Goal: Transaction & Acquisition: Purchase product/service

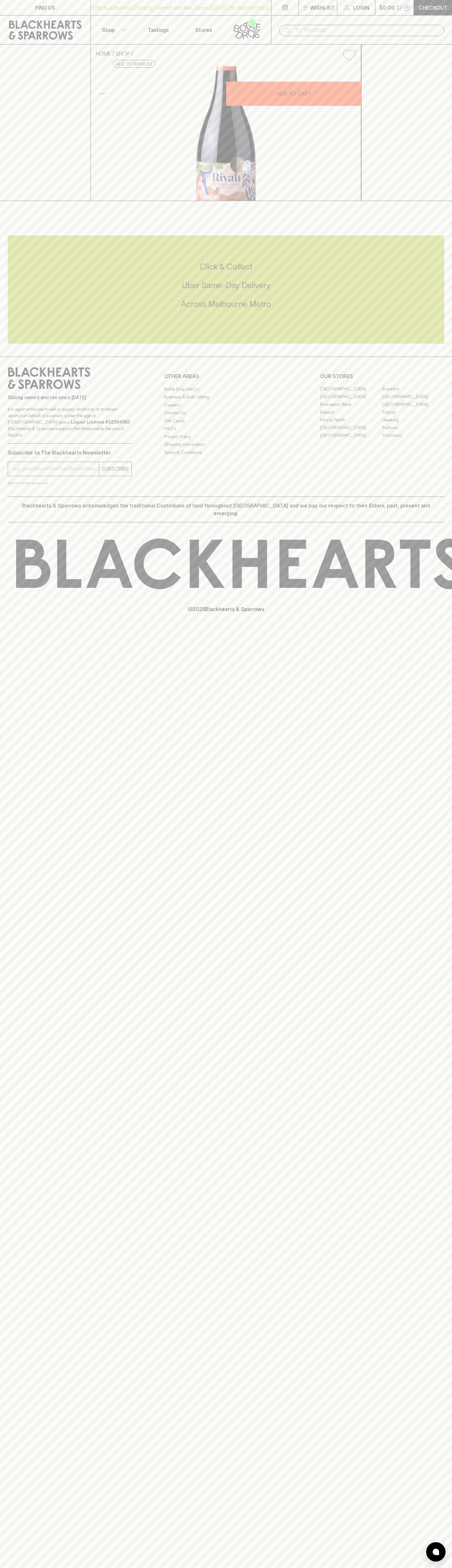
click at [365, 5] on p "Login" at bounding box center [361, 7] width 16 height 8
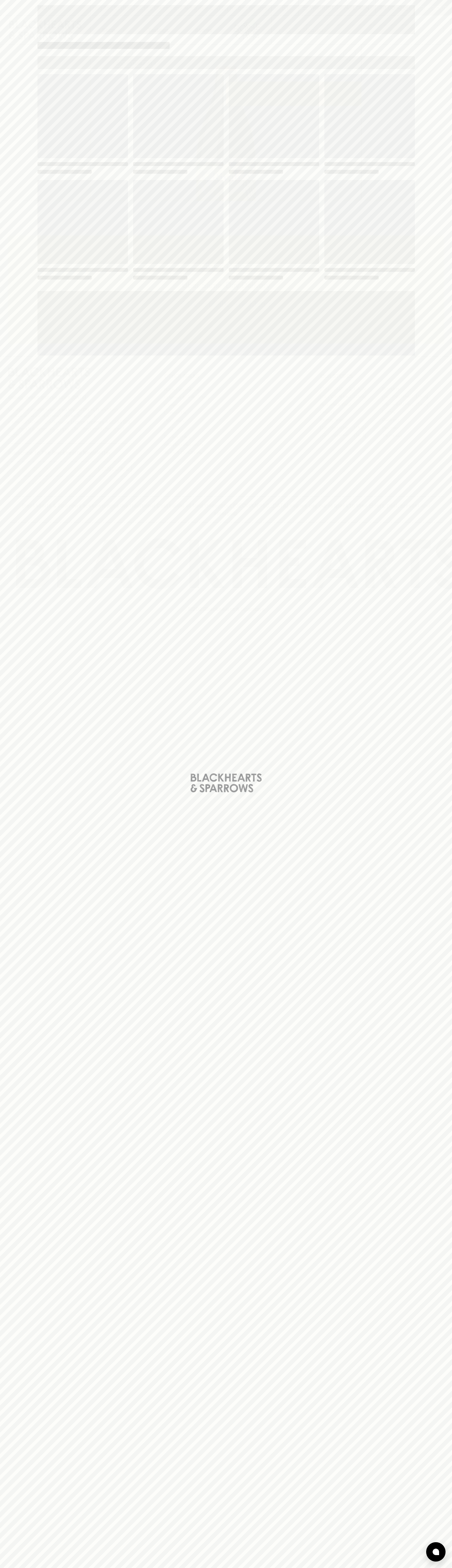
click at [421, 1195] on div "Loading" at bounding box center [226, 784] width 452 height 1568
click at [314, 1567] on html "FIND US | No Bad Bottles | Sibling Owned and Run Since [DATE] | No Bad Bottles …" at bounding box center [226, 784] width 452 height 1568
click at [28, 1325] on div "Loading" at bounding box center [226, 784] width 452 height 1568
